Goal: Task Accomplishment & Management: Use online tool/utility

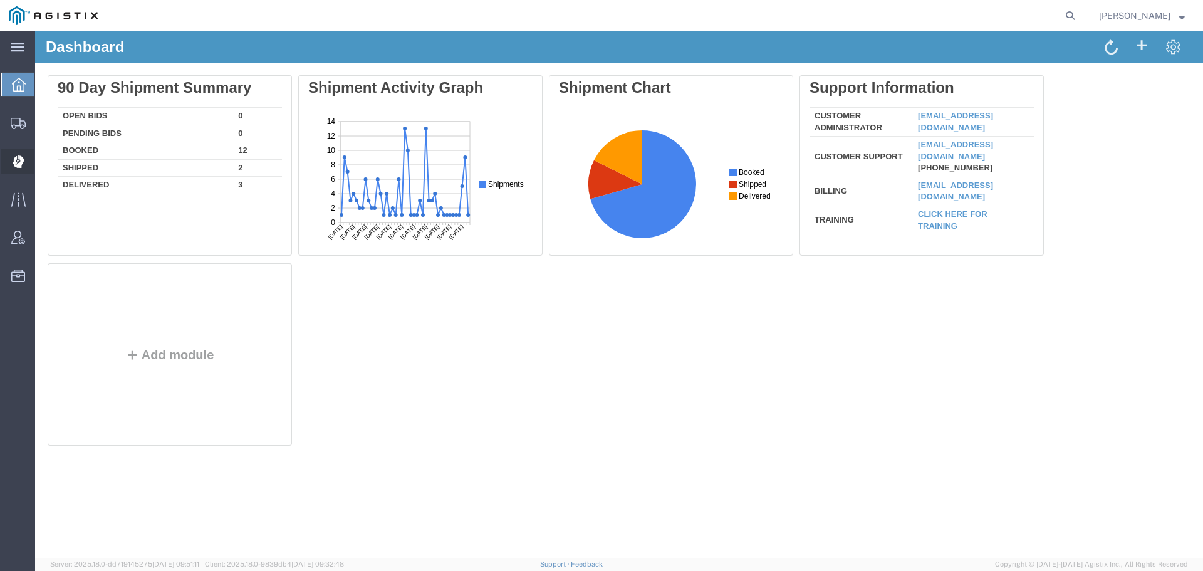
click at [13, 156] on icon at bounding box center [19, 161] width 12 height 13
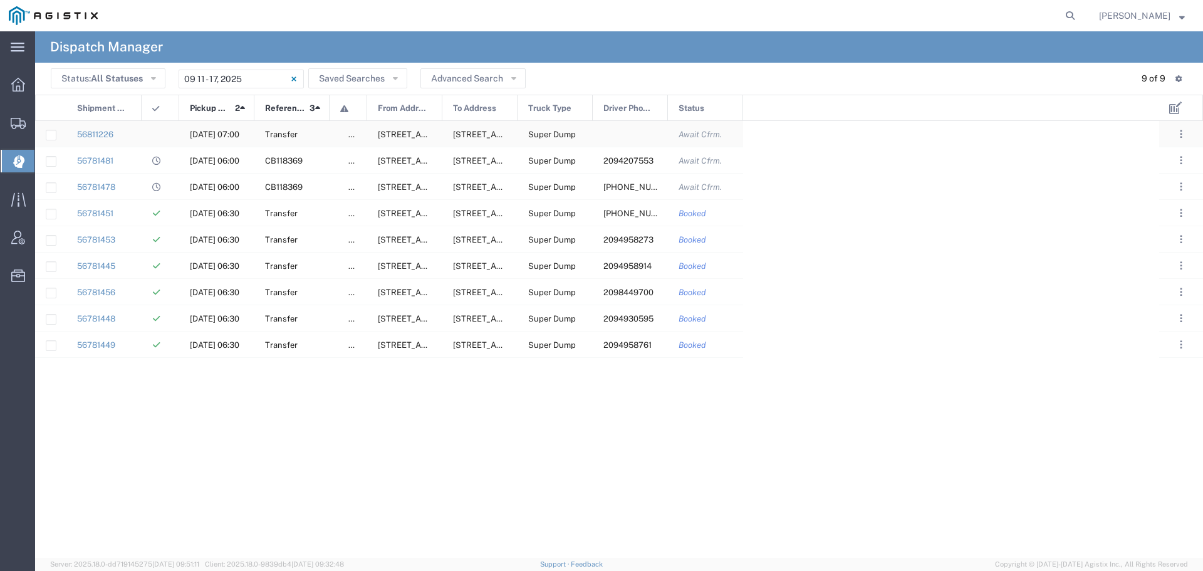
click at [200, 128] on div "[DATE] 07:00" at bounding box center [216, 134] width 75 height 26
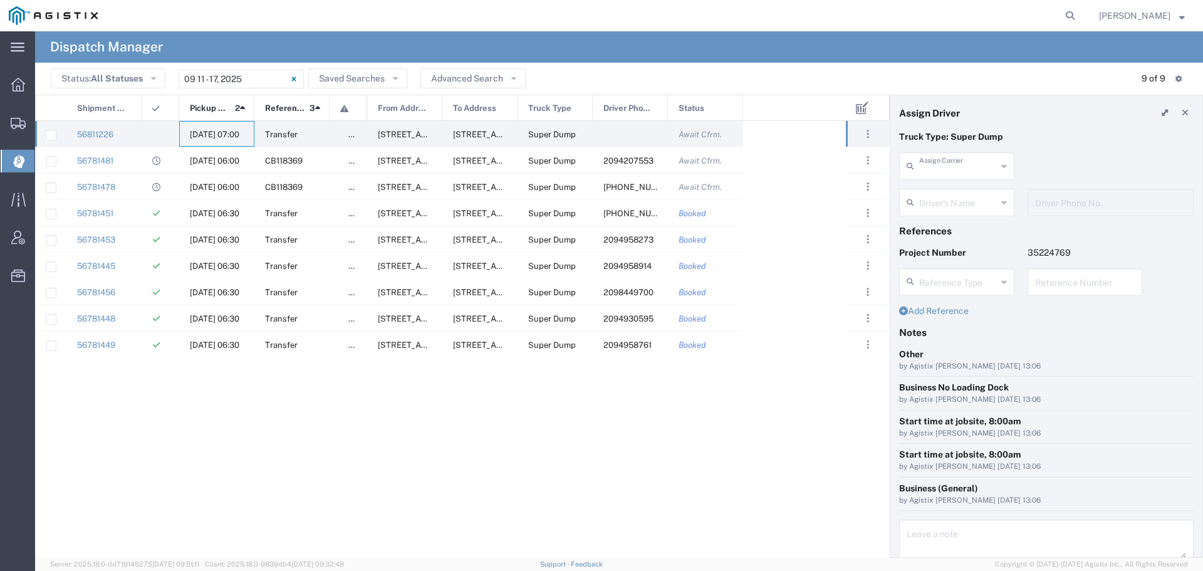
click at [955, 165] on input "text" at bounding box center [958, 165] width 78 height 22
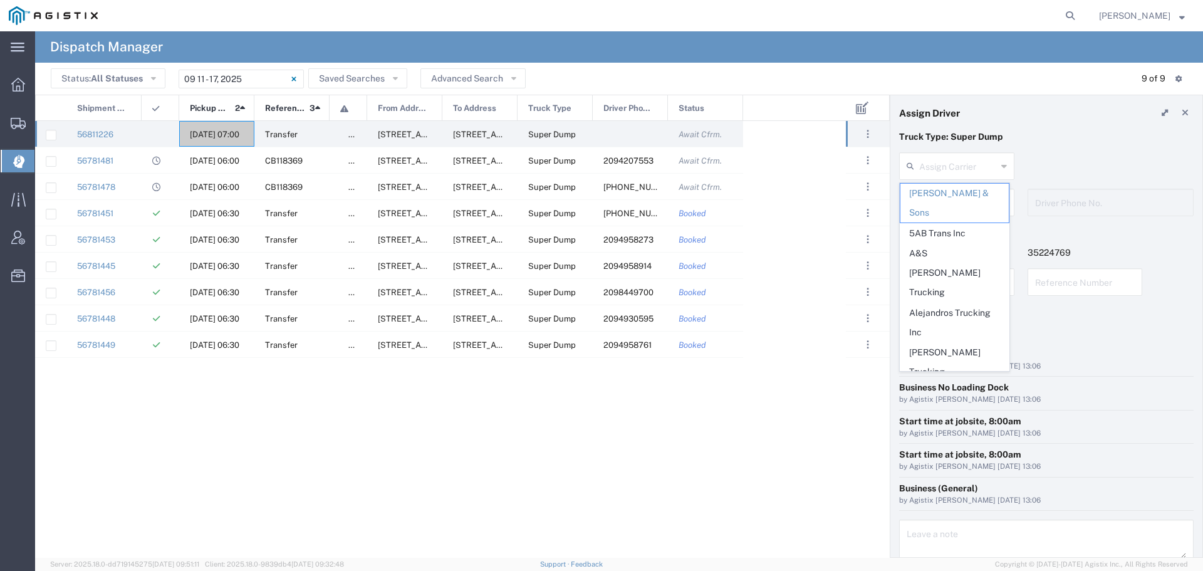
click at [942, 383] on span "Art [PERSON_NAME] Inc" at bounding box center [954, 402] width 108 height 39
type input "Art [PERSON_NAME] Inc"
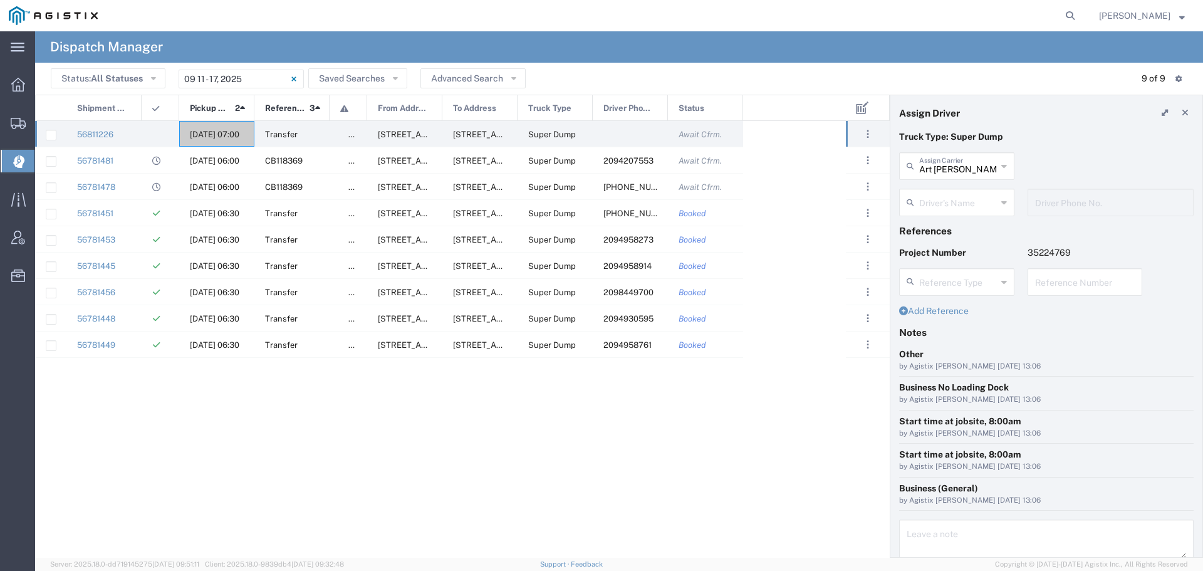
click at [975, 205] on input "text" at bounding box center [958, 201] width 78 height 22
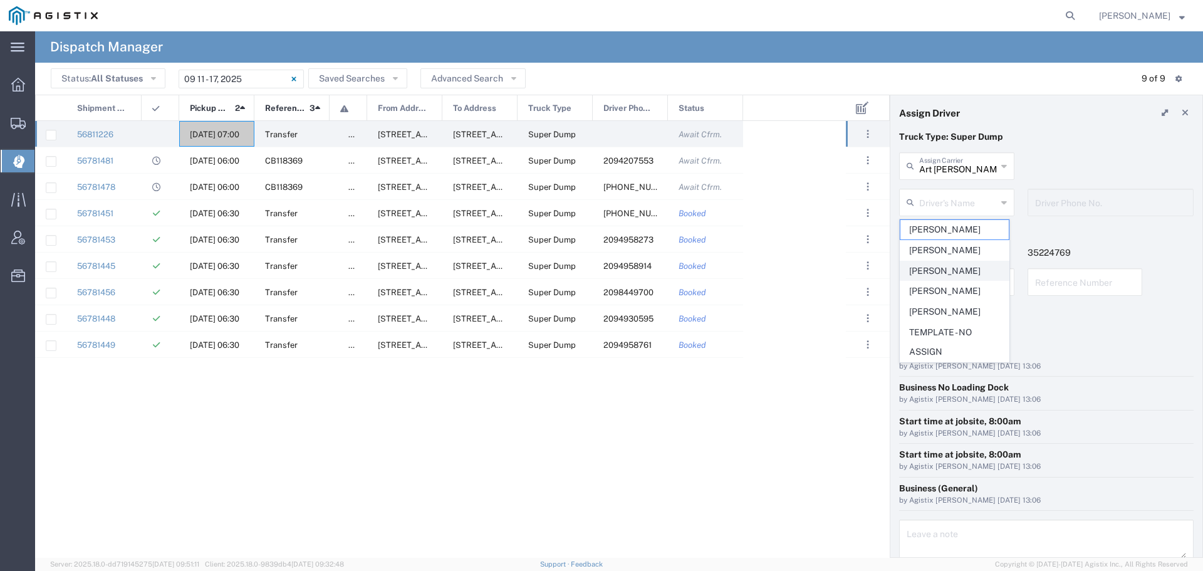
click at [955, 263] on span "[PERSON_NAME]" at bounding box center [954, 270] width 108 height 19
type input "[PERSON_NAME]"
type input "[PHONE_NUMBER]"
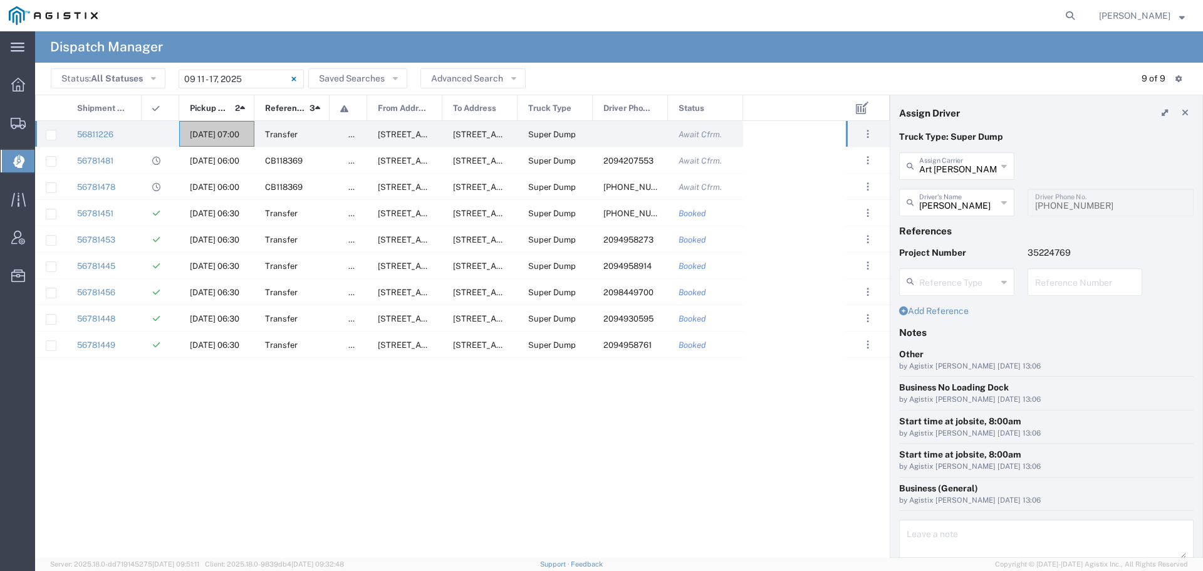
click at [1074, 283] on input "text" at bounding box center [1085, 281] width 100 height 22
drag, startPoint x: 1074, startPoint y: 283, endPoint x: 1019, endPoint y: 281, distance: 55.2
click at [1021, 281] on div "WO10234 Reference Number" at bounding box center [1085, 286] width 128 height 36
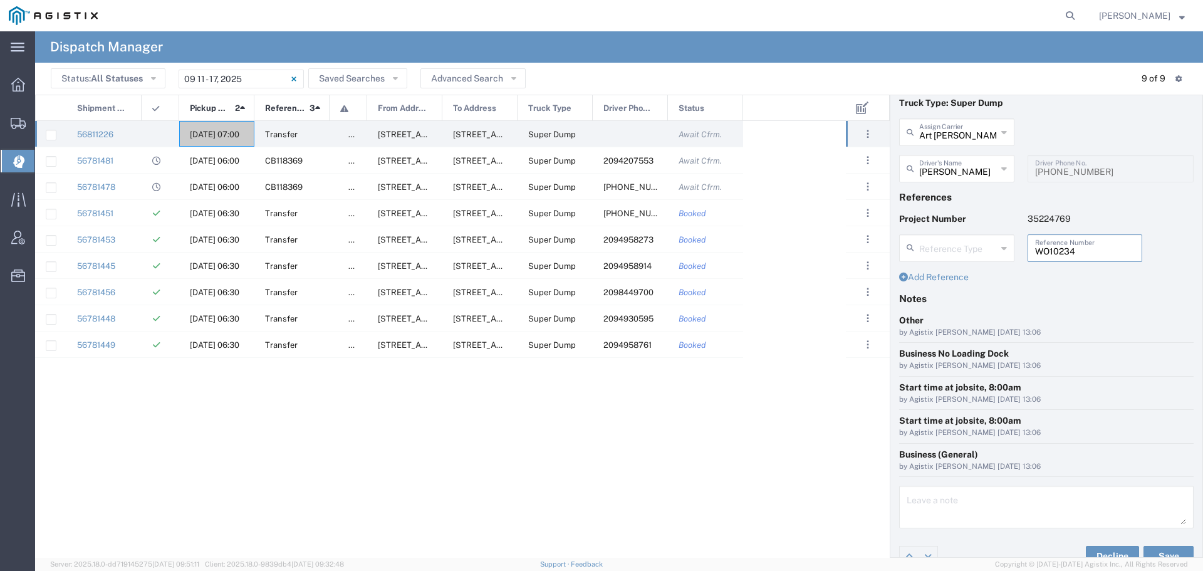
scroll to position [51, 0]
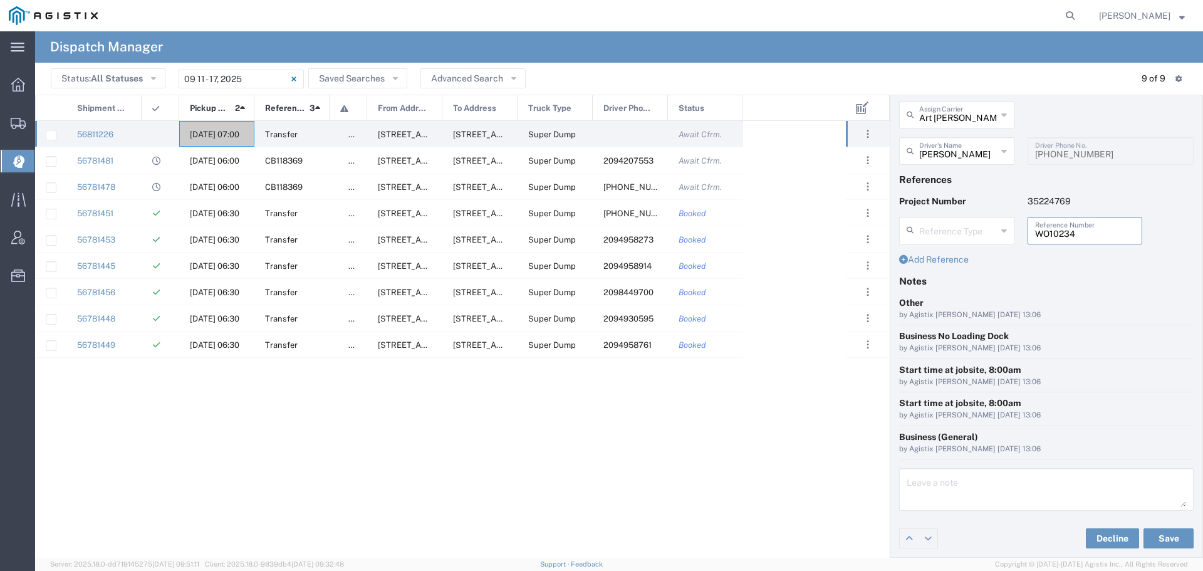
type input "WO10234"
click at [915, 487] on textarea at bounding box center [1046, 489] width 279 height 35
paste textarea "WO10234"
type textarea "WO10234"
click at [1158, 536] on button "Save" at bounding box center [1168, 538] width 50 height 20
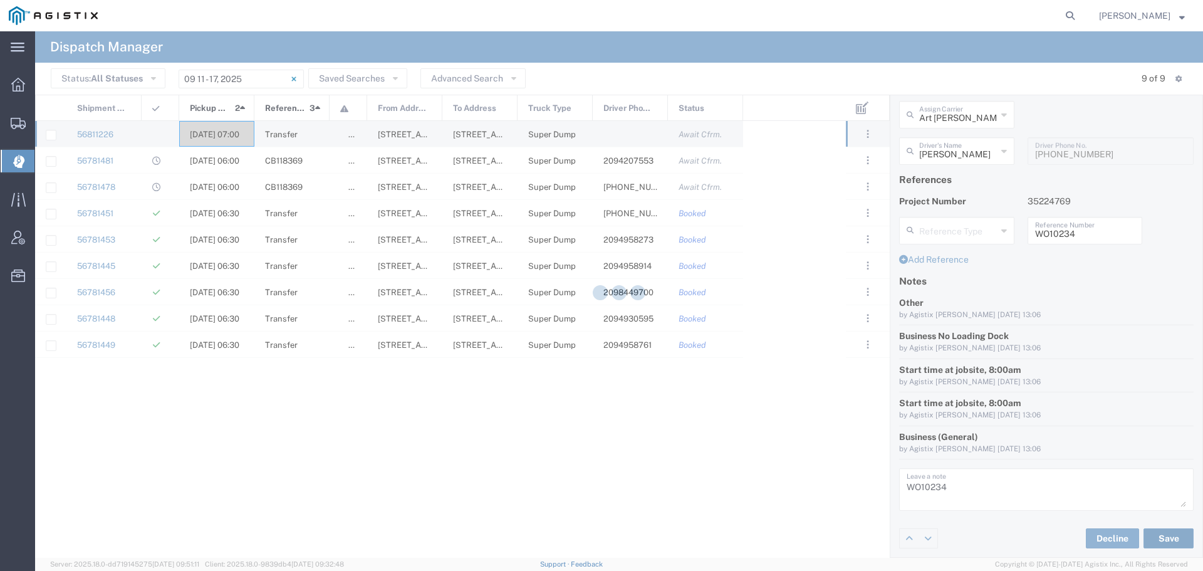
type input "[PERSON_NAME]"
type input "Art [PERSON_NAME] Inc"
